Goal: Find specific page/section: Find specific page/section

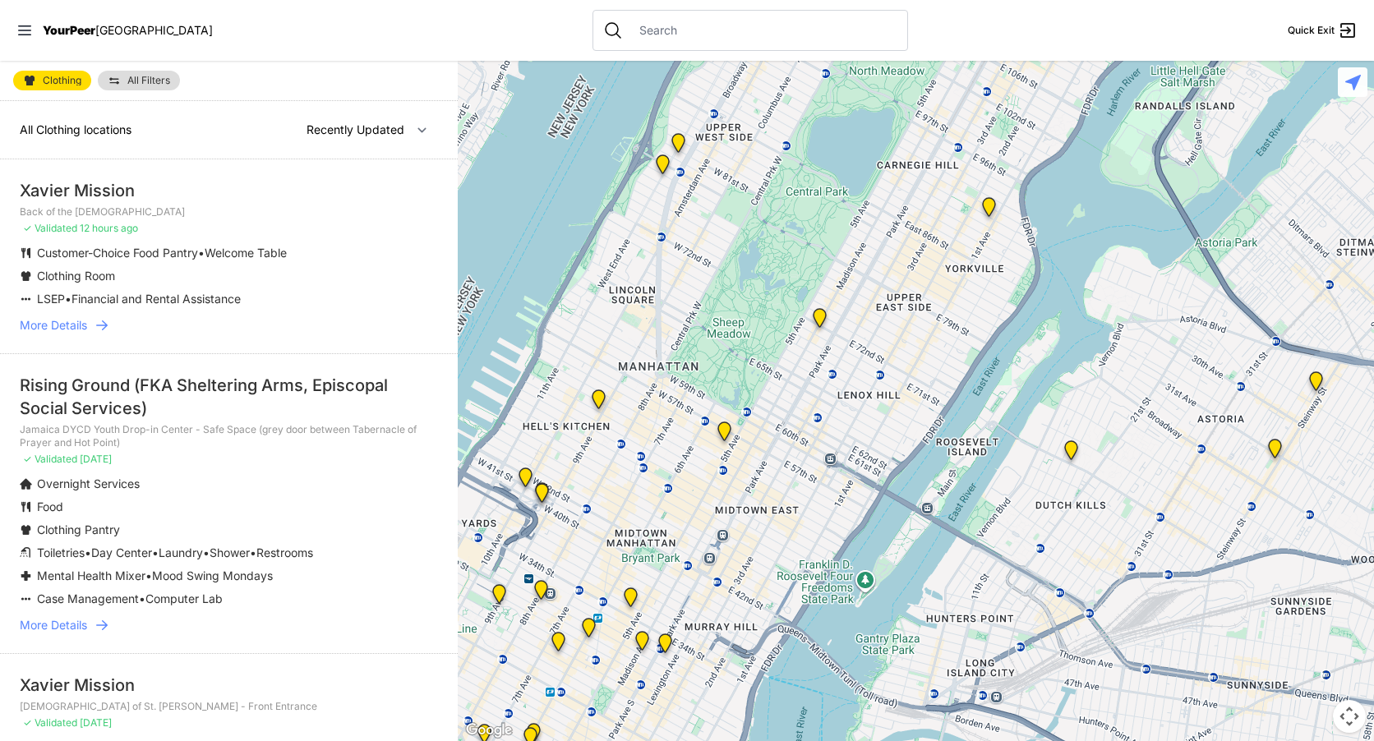
drag, startPoint x: 708, startPoint y: 427, endPoint x: 728, endPoint y: 250, distance: 178.7
click at [728, 250] on div at bounding box center [916, 401] width 916 height 680
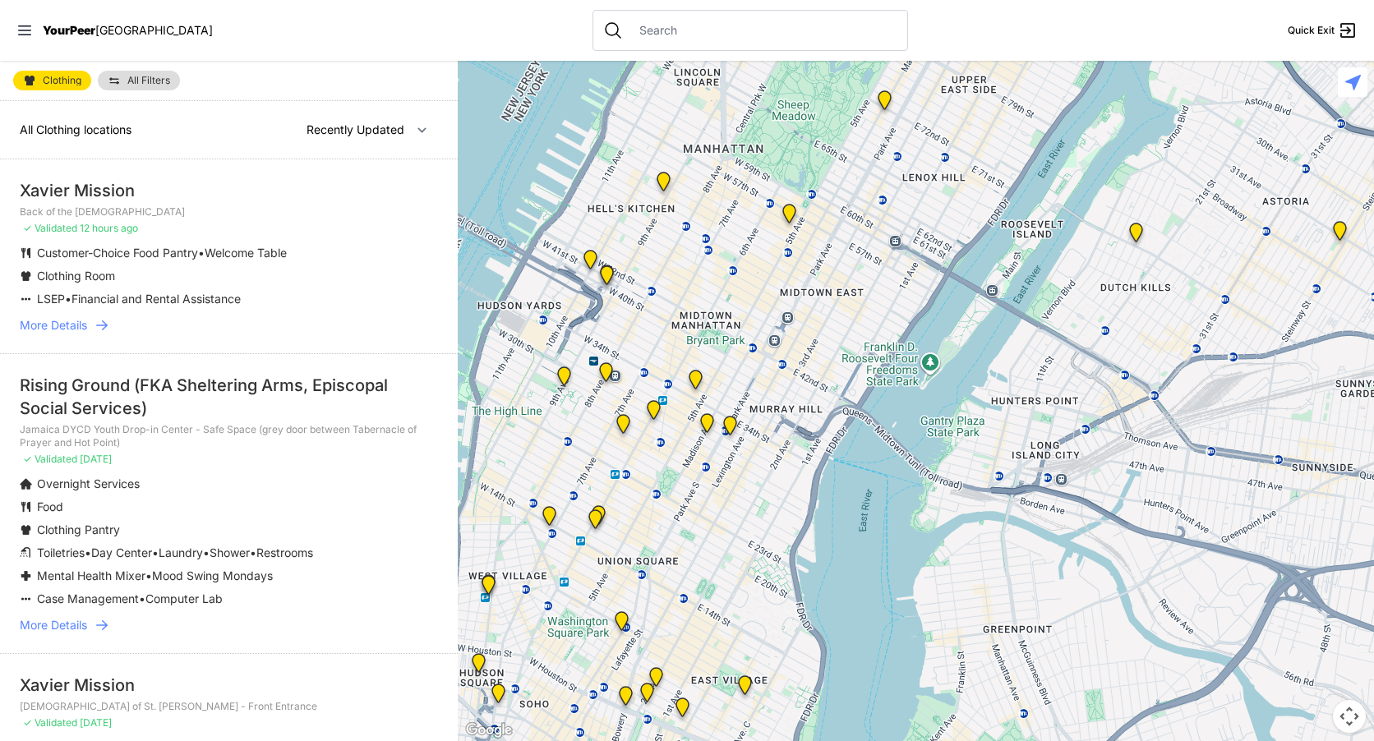
drag, startPoint x: 762, startPoint y: 493, endPoint x: 787, endPoint y: 358, distance: 137.2
click at [787, 358] on div at bounding box center [916, 401] width 916 height 680
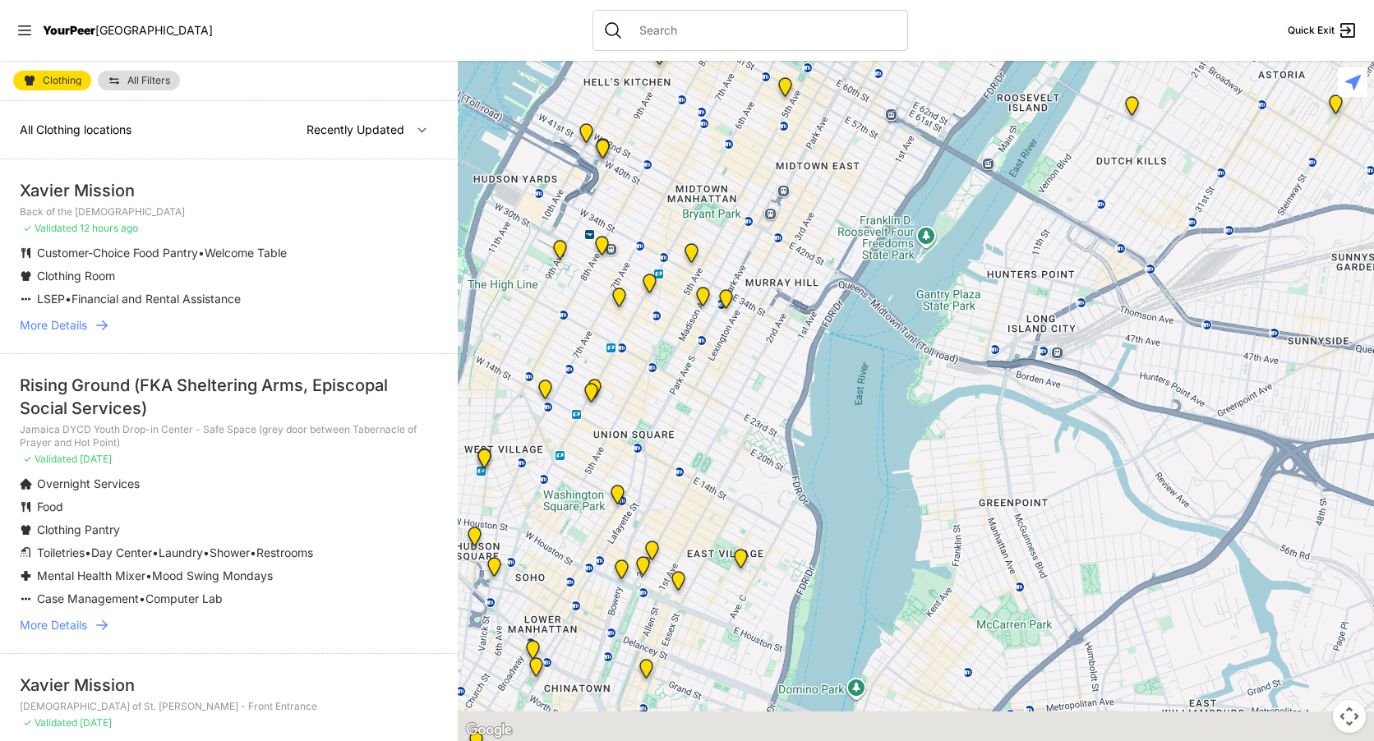
drag, startPoint x: 777, startPoint y: 533, endPoint x: 767, endPoint y: 407, distance: 127.0
click at [768, 406] on div at bounding box center [916, 401] width 916 height 680
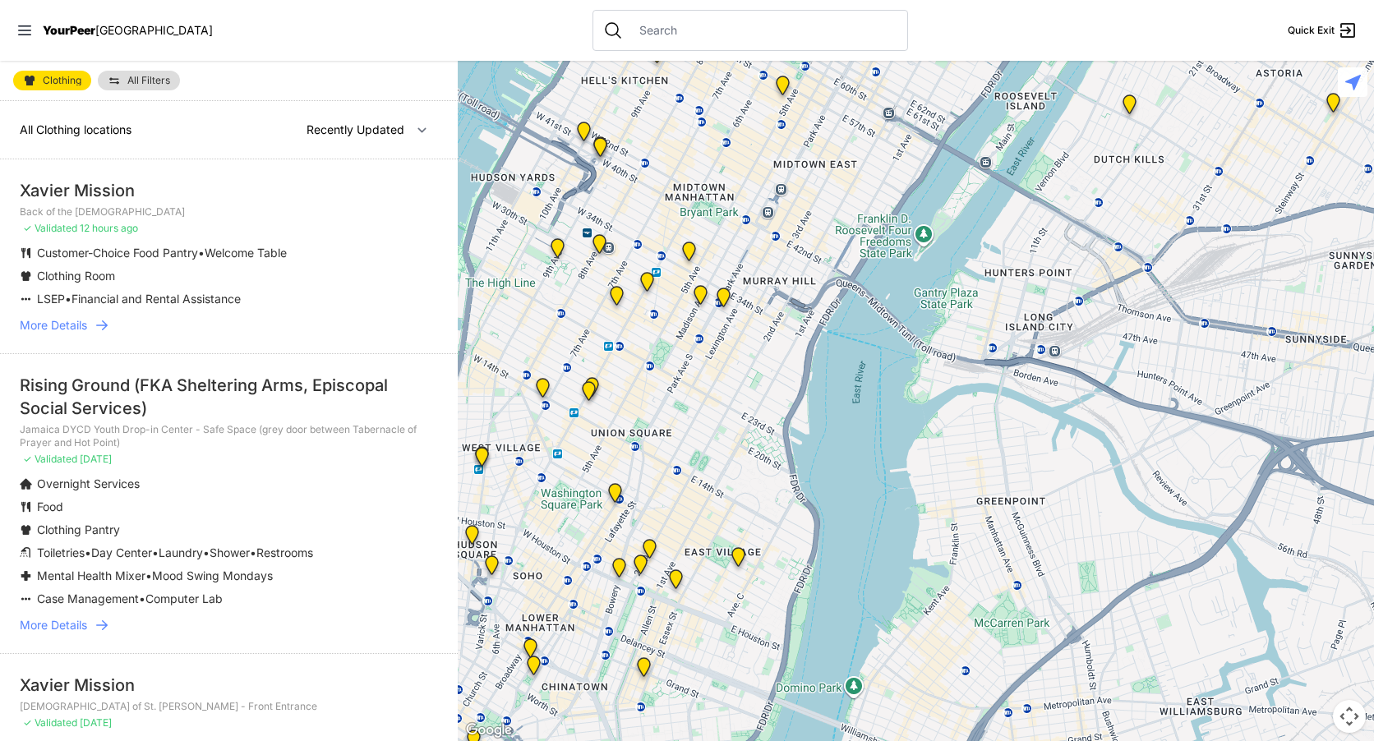
click at [736, 555] on img "Manhattan" at bounding box center [738, 560] width 21 height 26
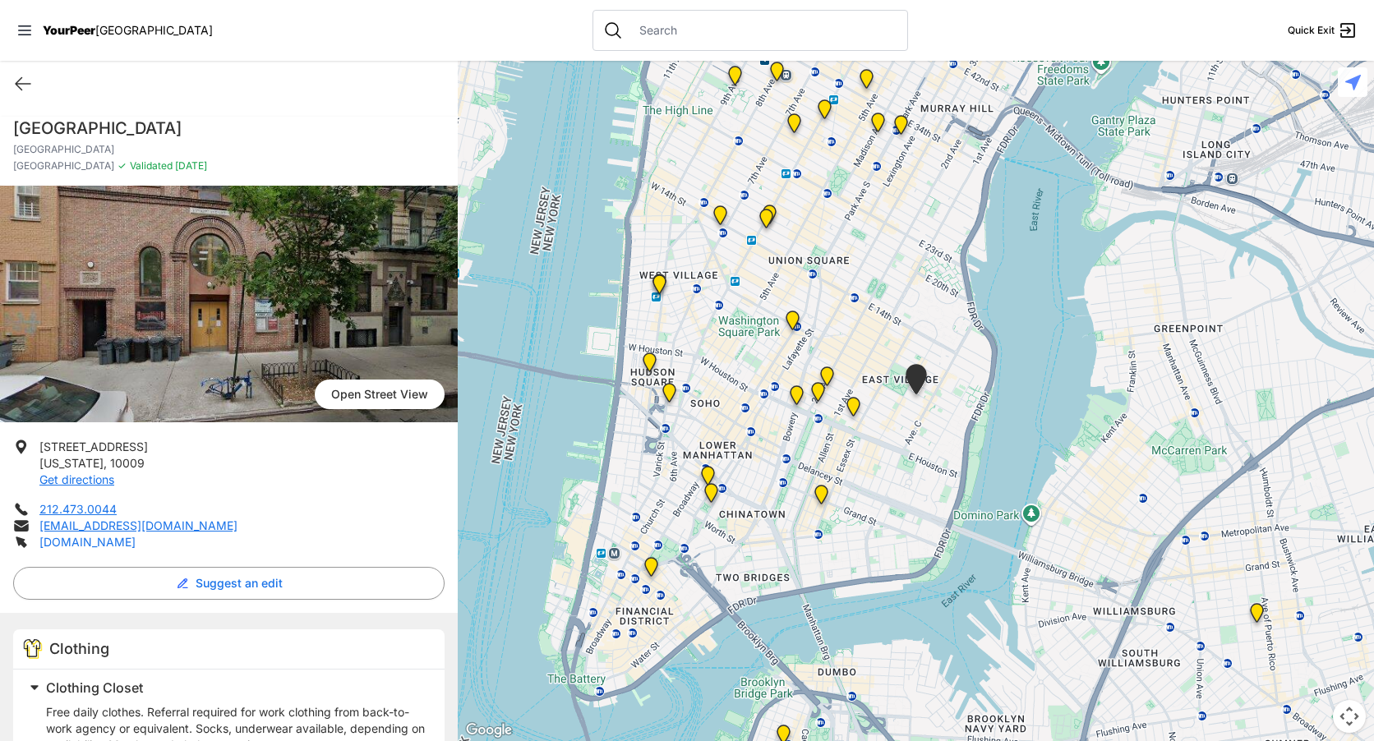
click at [113, 537] on link "[DOMAIN_NAME]" at bounding box center [87, 542] width 96 height 14
click at [403, 51] on nav "YourPeer [GEOGRAPHIC_DATA] Quick Exit" at bounding box center [687, 30] width 1374 height 61
